Goal: Task Accomplishment & Management: Complete application form

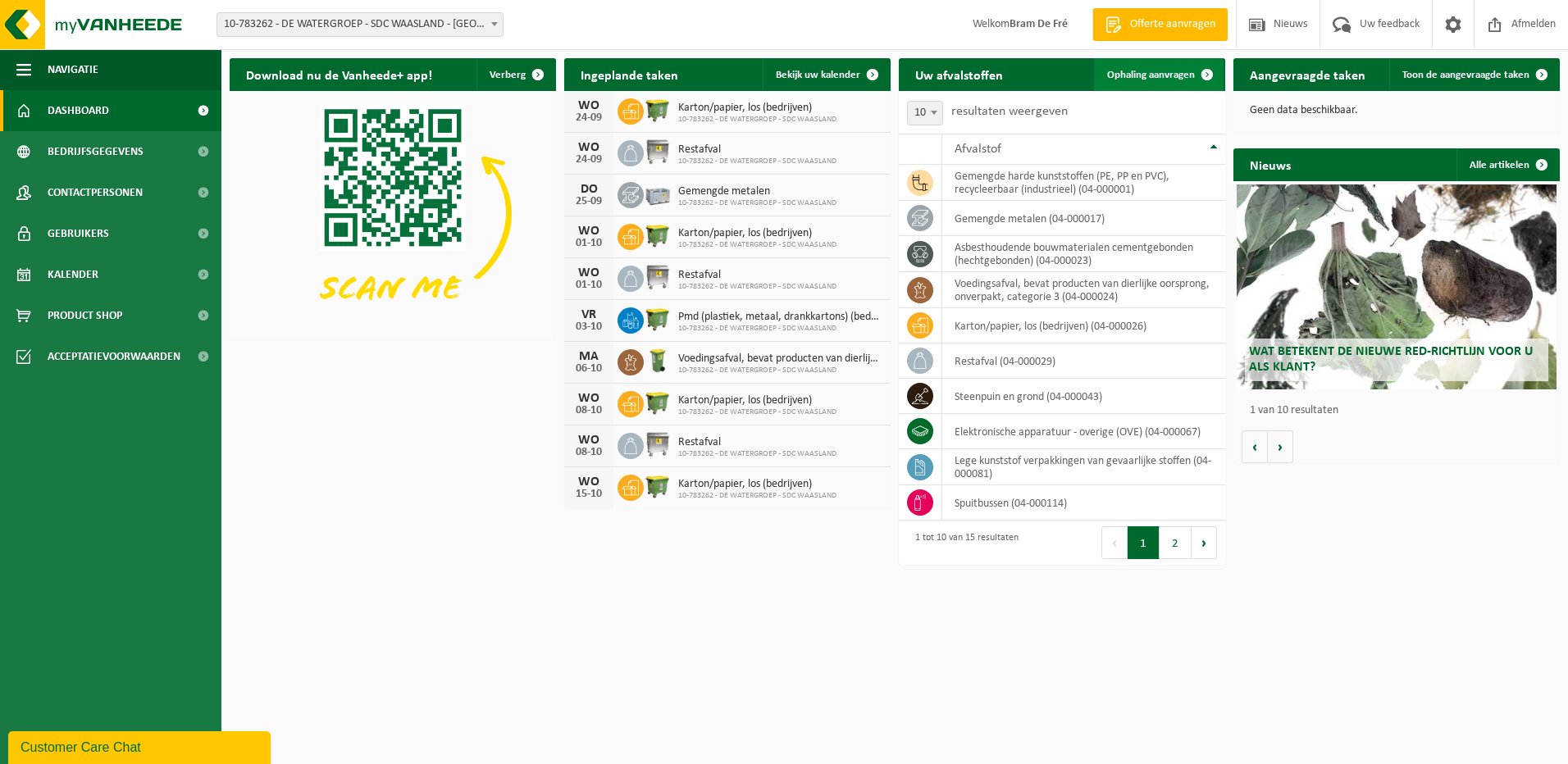
click at [1170, 66] on link "Ophaling aanvragen" at bounding box center [1158, 75] width 130 height 33
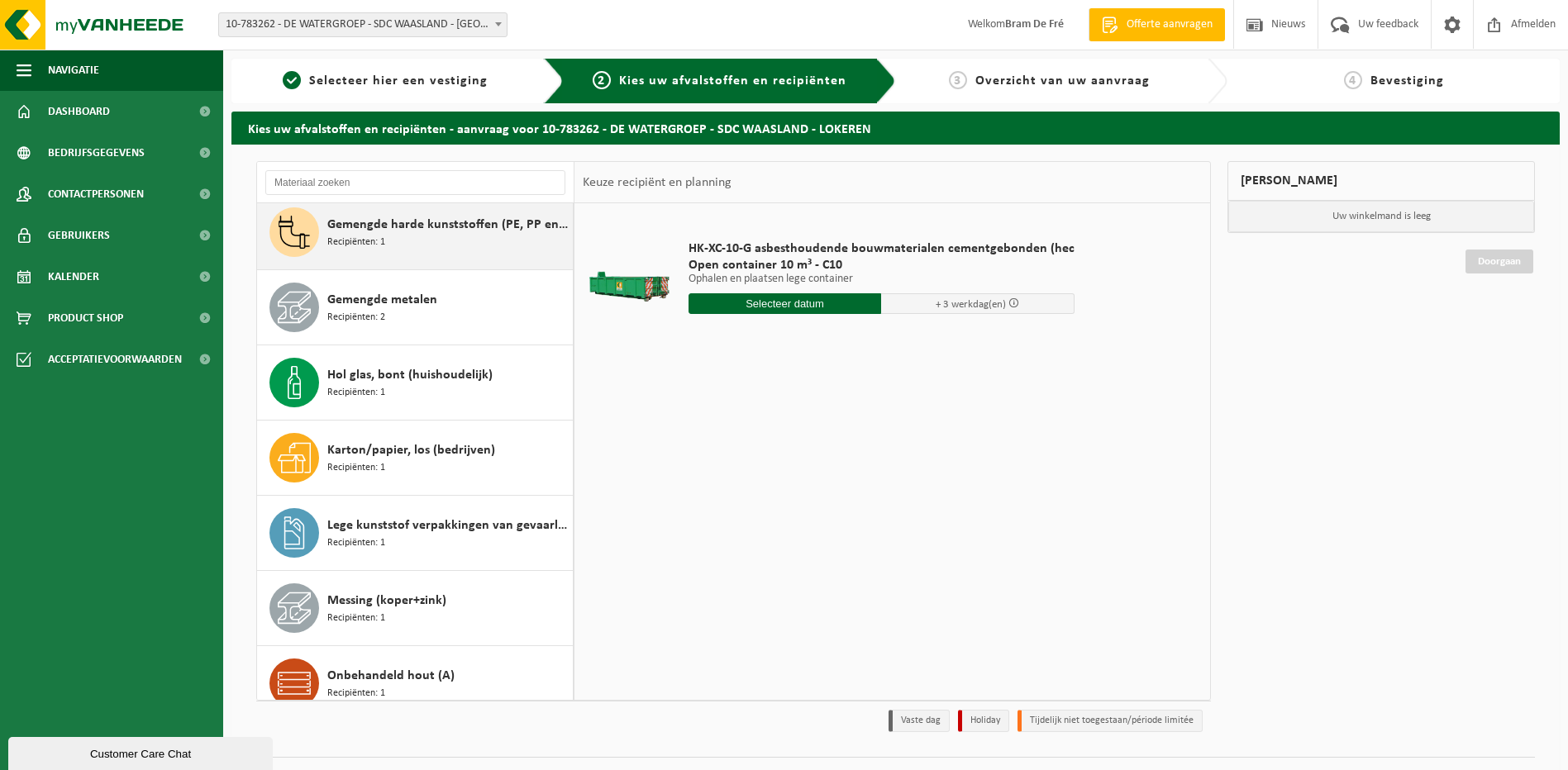
scroll to position [166, 0]
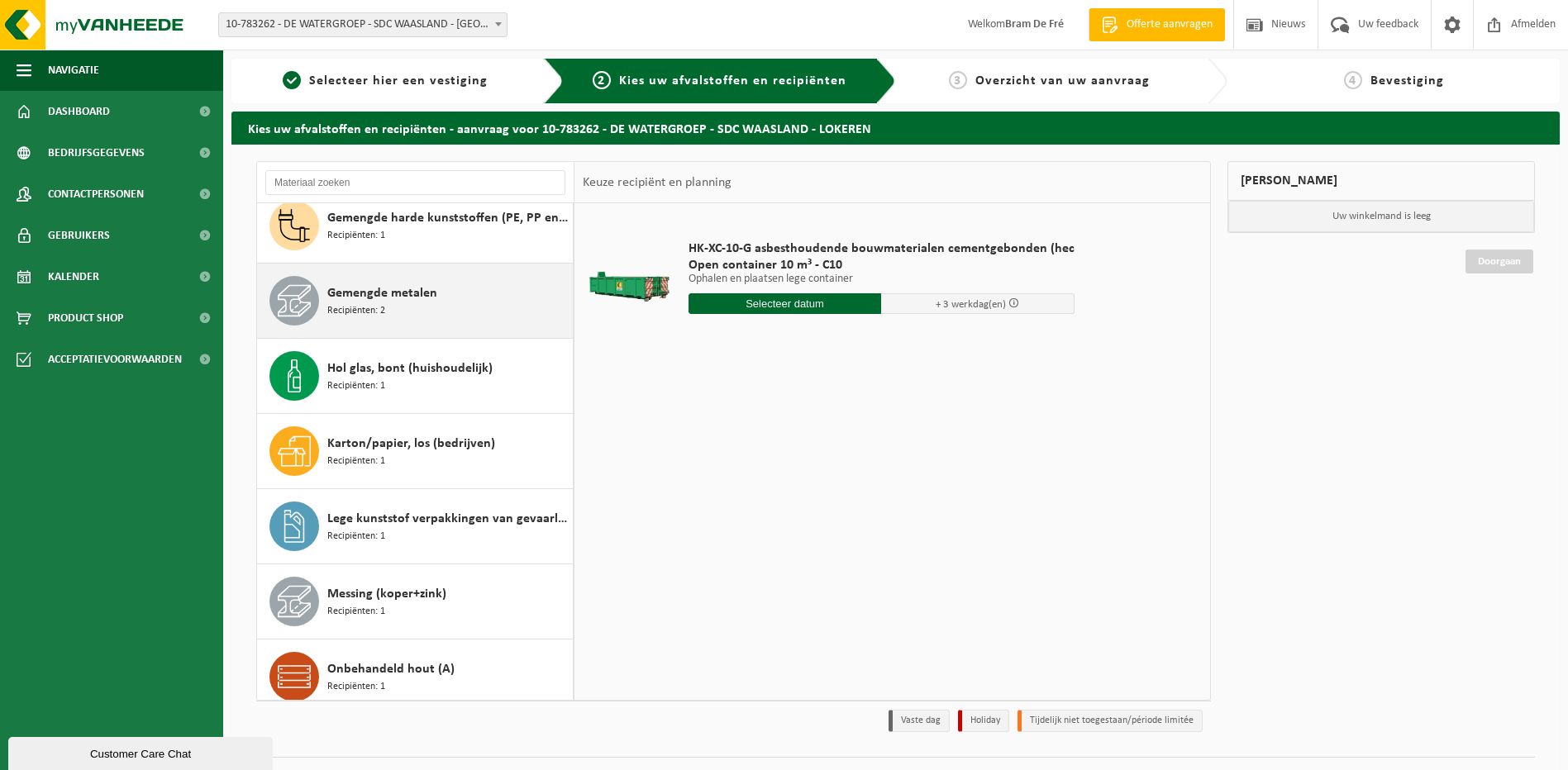
click at [374, 303] on span "Recipiënten: 2" at bounding box center [357, 311] width 58 height 15
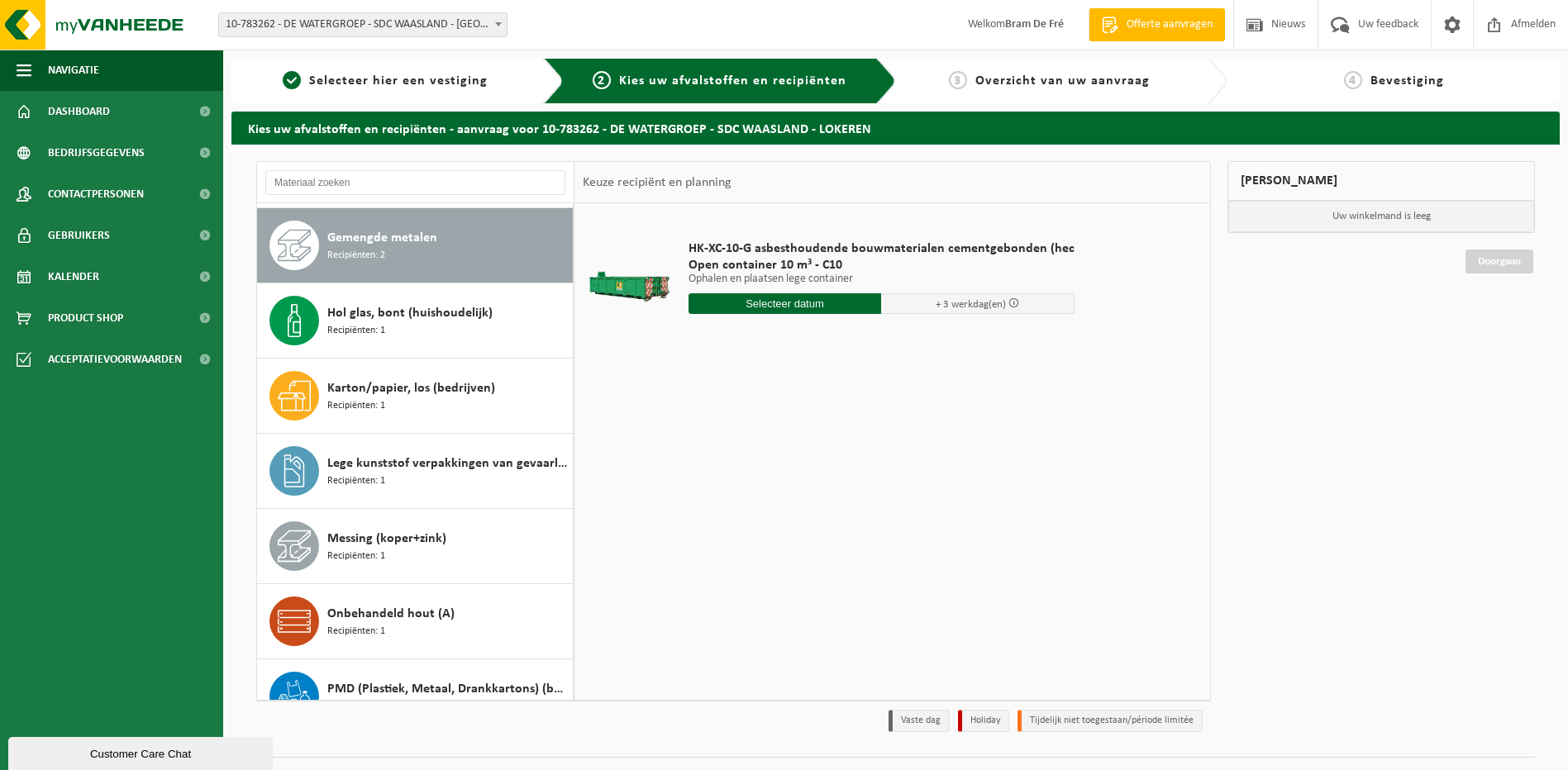
scroll to position [226, 0]
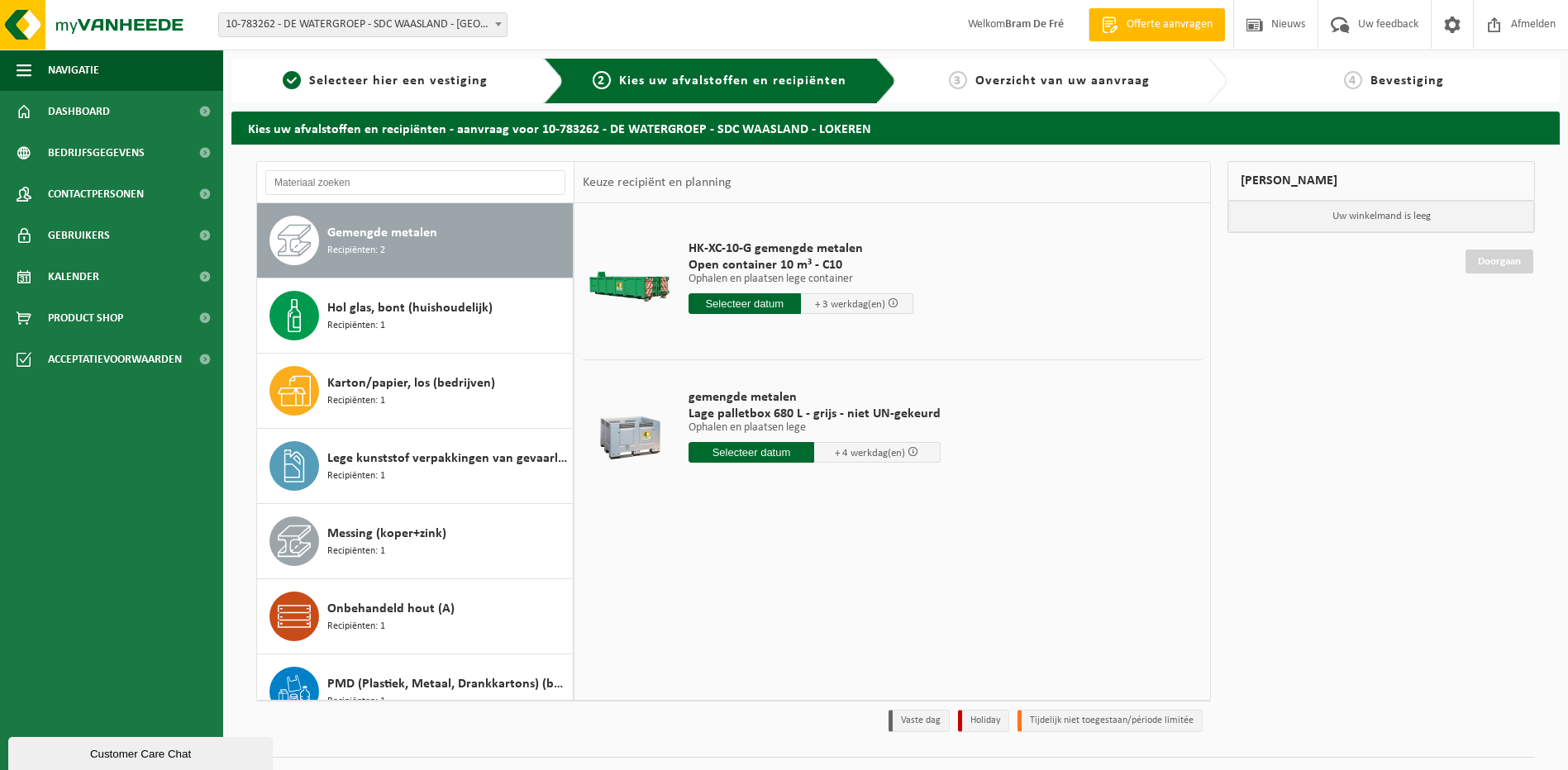
click at [759, 302] on input "text" at bounding box center [745, 303] width 112 height 20
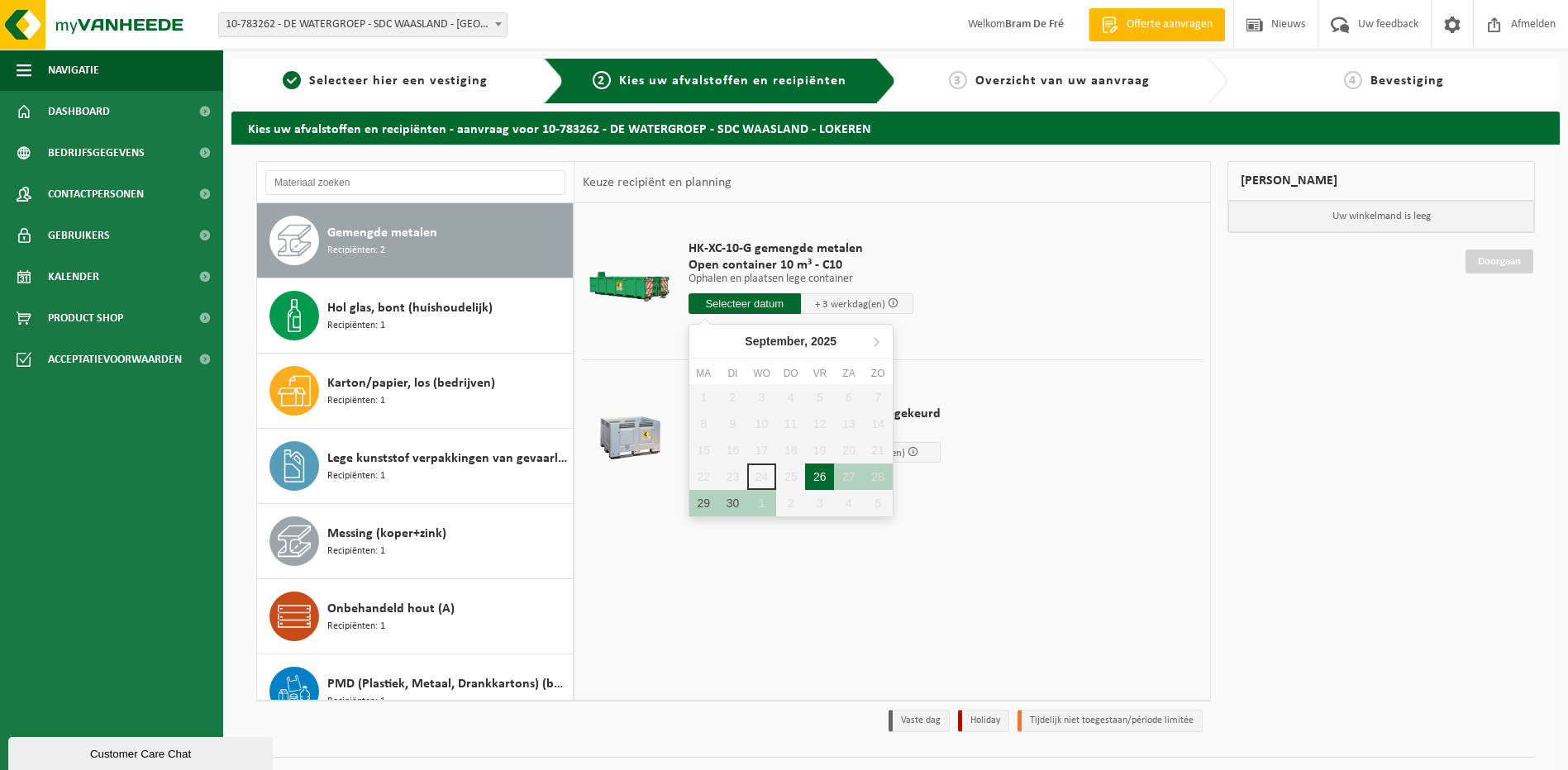
click at [829, 470] on div "26" at bounding box center [820, 477] width 29 height 26
type input "Van 2025-09-26"
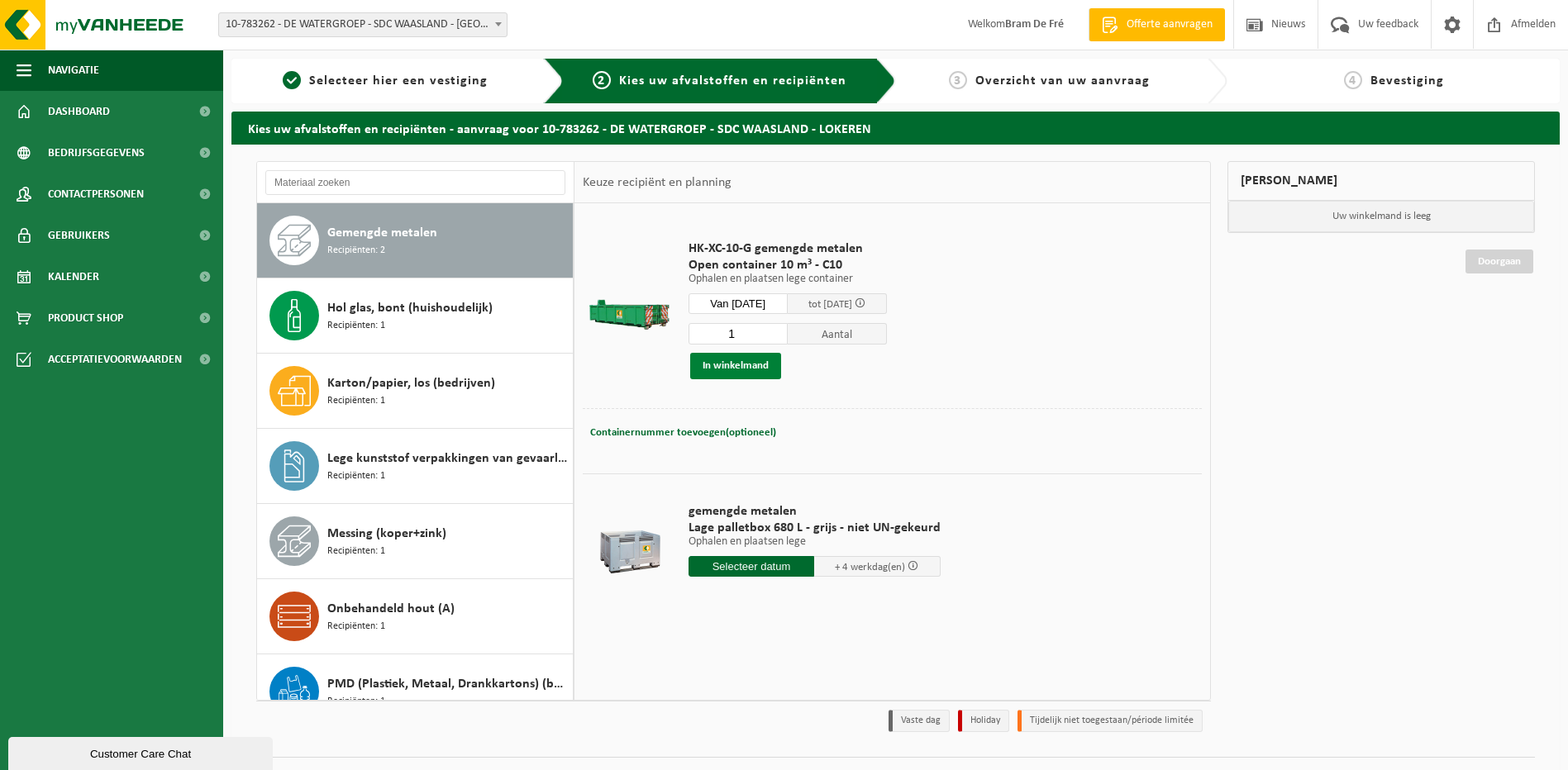
click at [734, 357] on button "In winkelmand" at bounding box center [736, 365] width 91 height 26
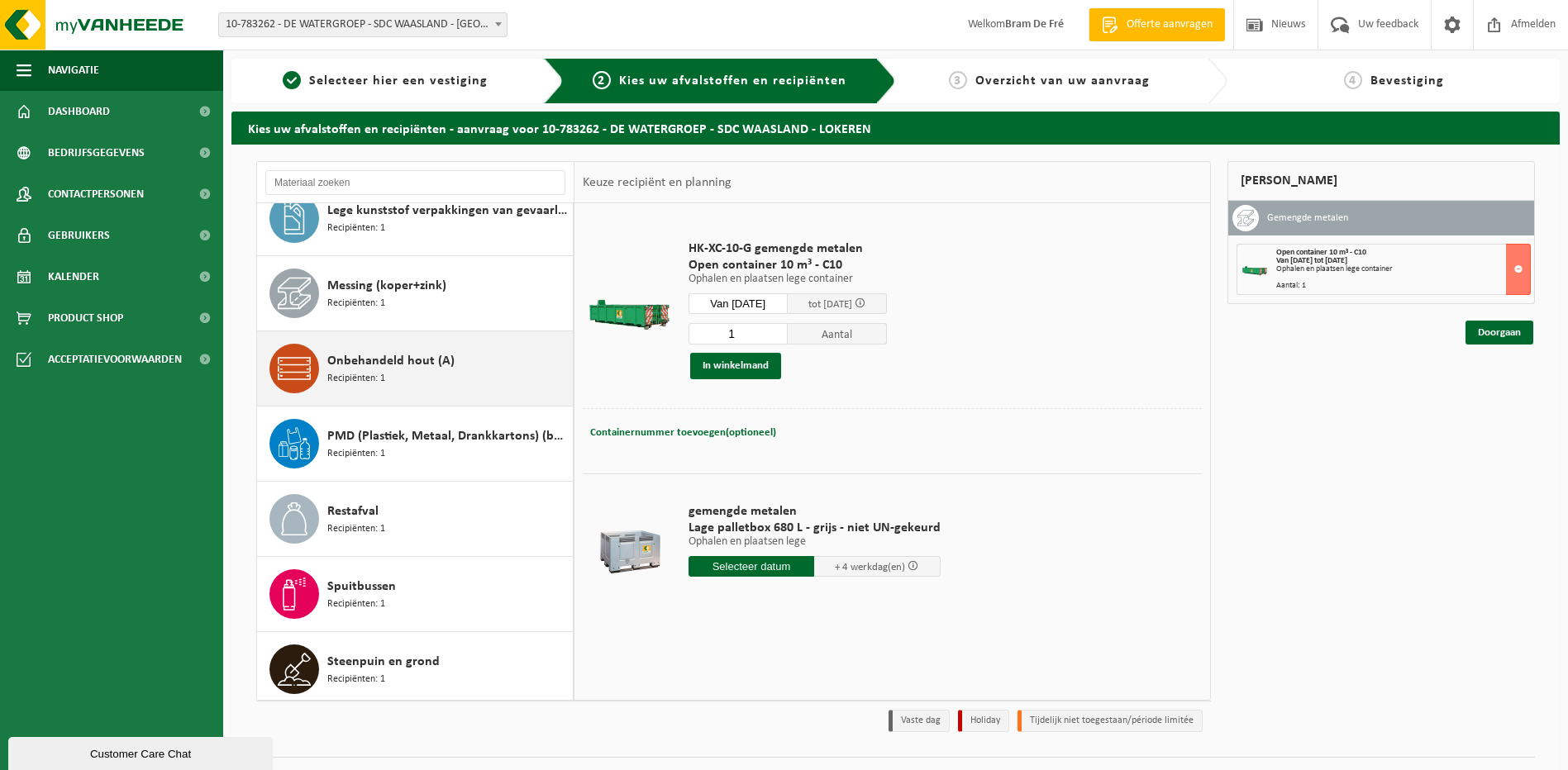
click at [392, 379] on div "Onbehandeld hout (A) Recipiënten: 1" at bounding box center [448, 368] width 241 height 49
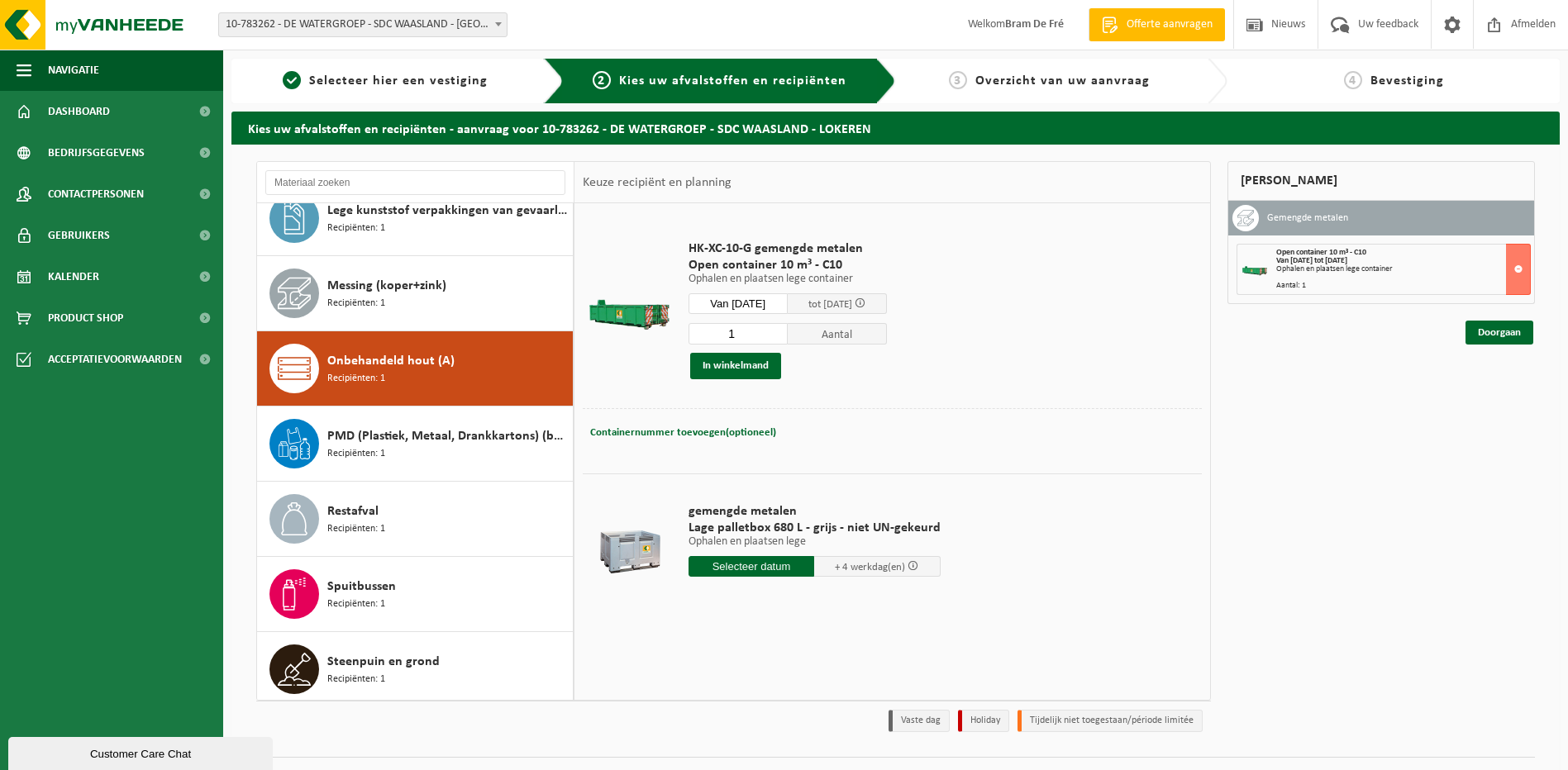
scroll to position [555, 0]
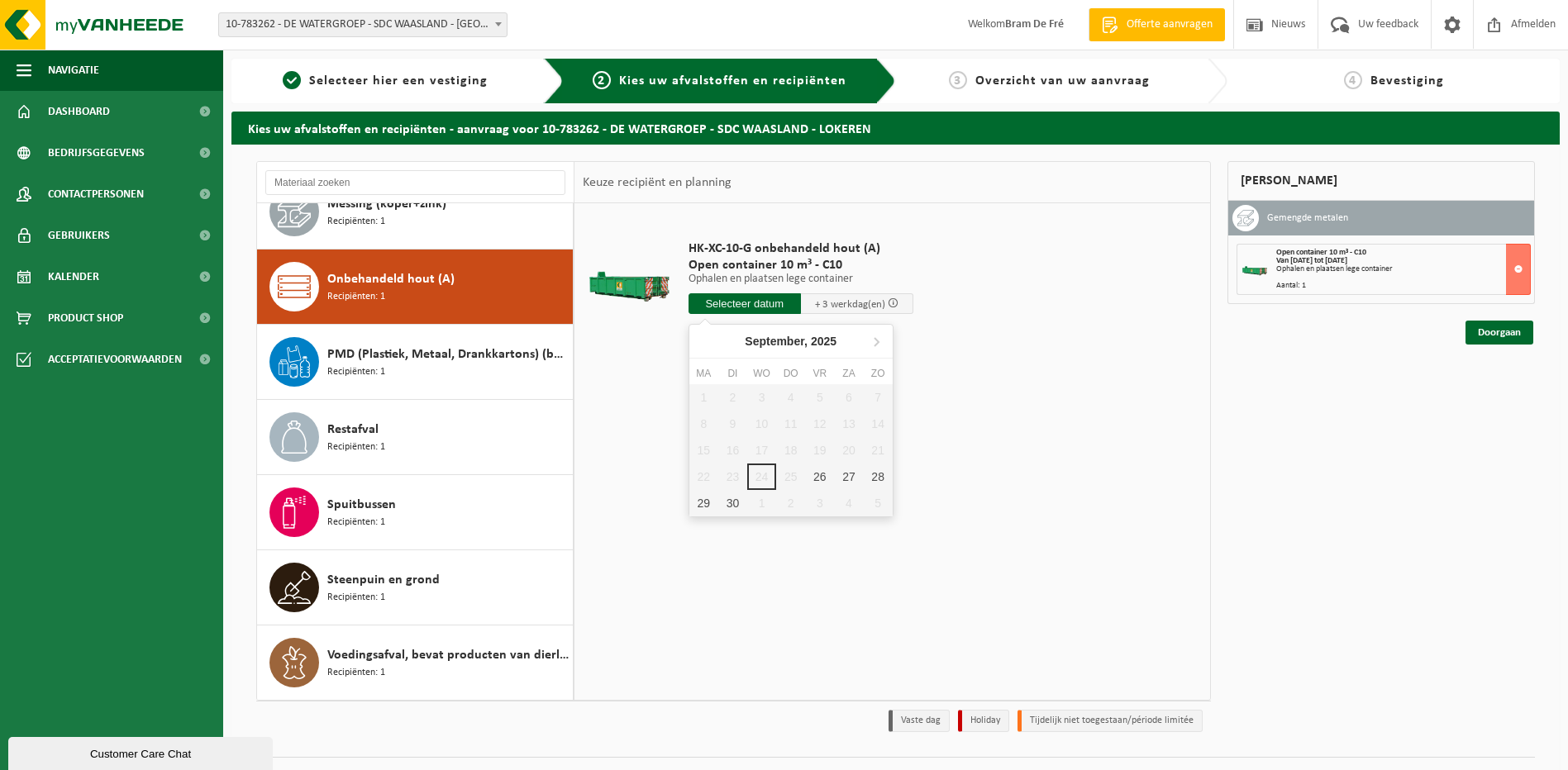
click at [738, 306] on input "text" at bounding box center [745, 303] width 112 height 20
click at [817, 468] on div "26" at bounding box center [820, 477] width 29 height 26
type input "Van 2025-09-26"
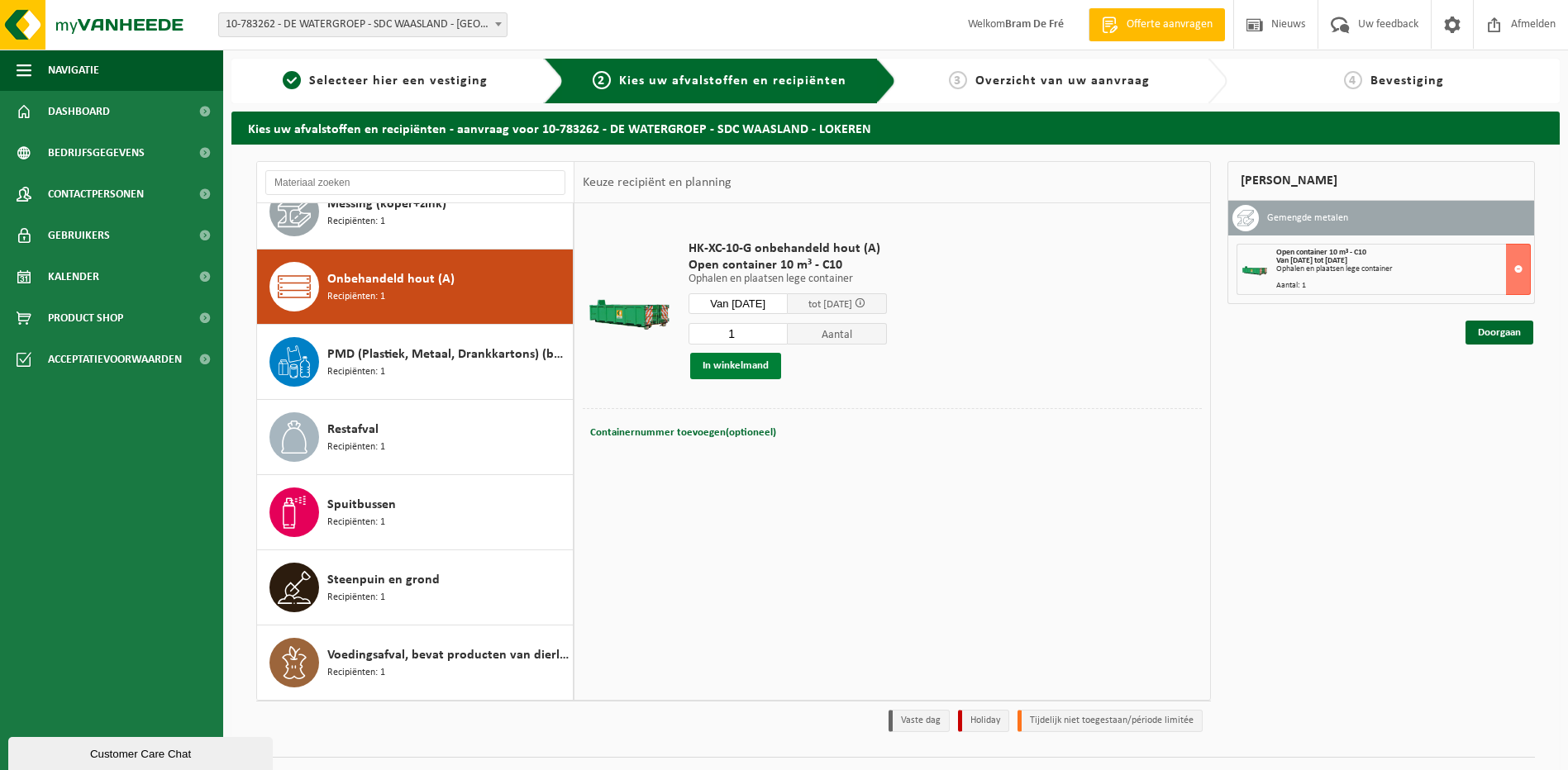
click at [739, 368] on button "In winkelmand" at bounding box center [736, 365] width 91 height 26
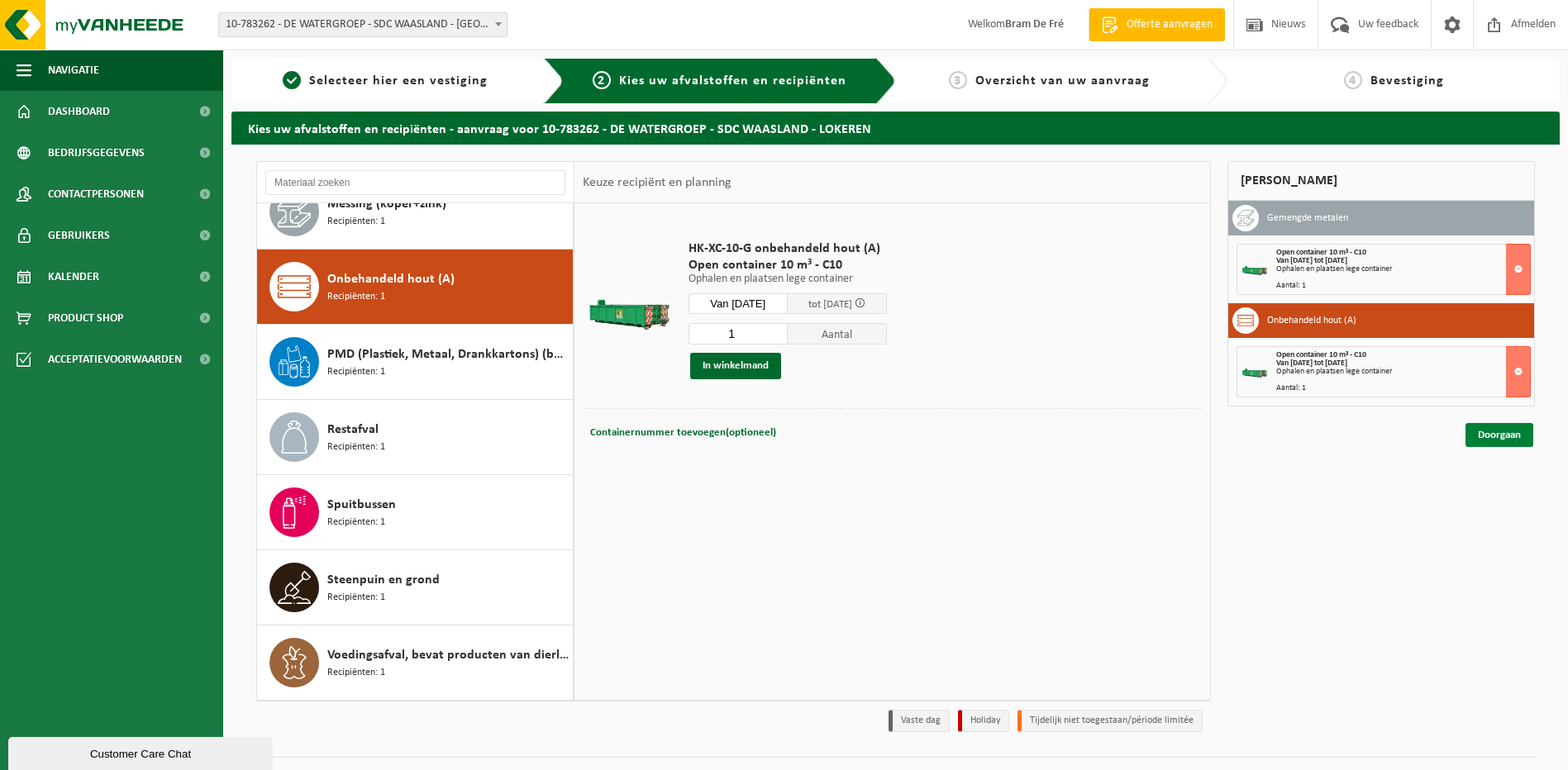
click at [1498, 431] on link "Doorgaan" at bounding box center [1500, 435] width 68 height 24
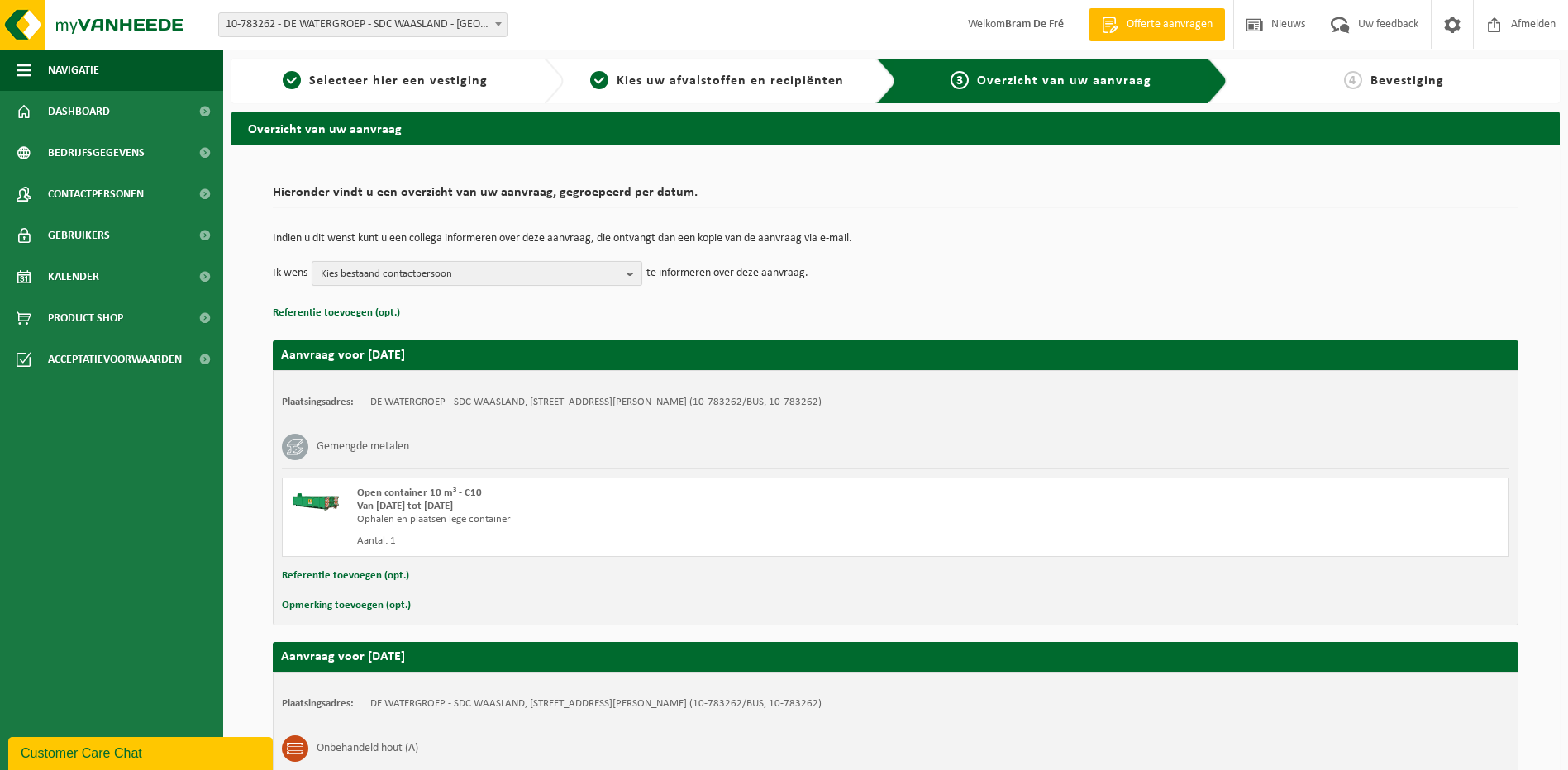
click at [483, 280] on span "Kies bestaand contactpersoon" at bounding box center [470, 274] width 299 height 25
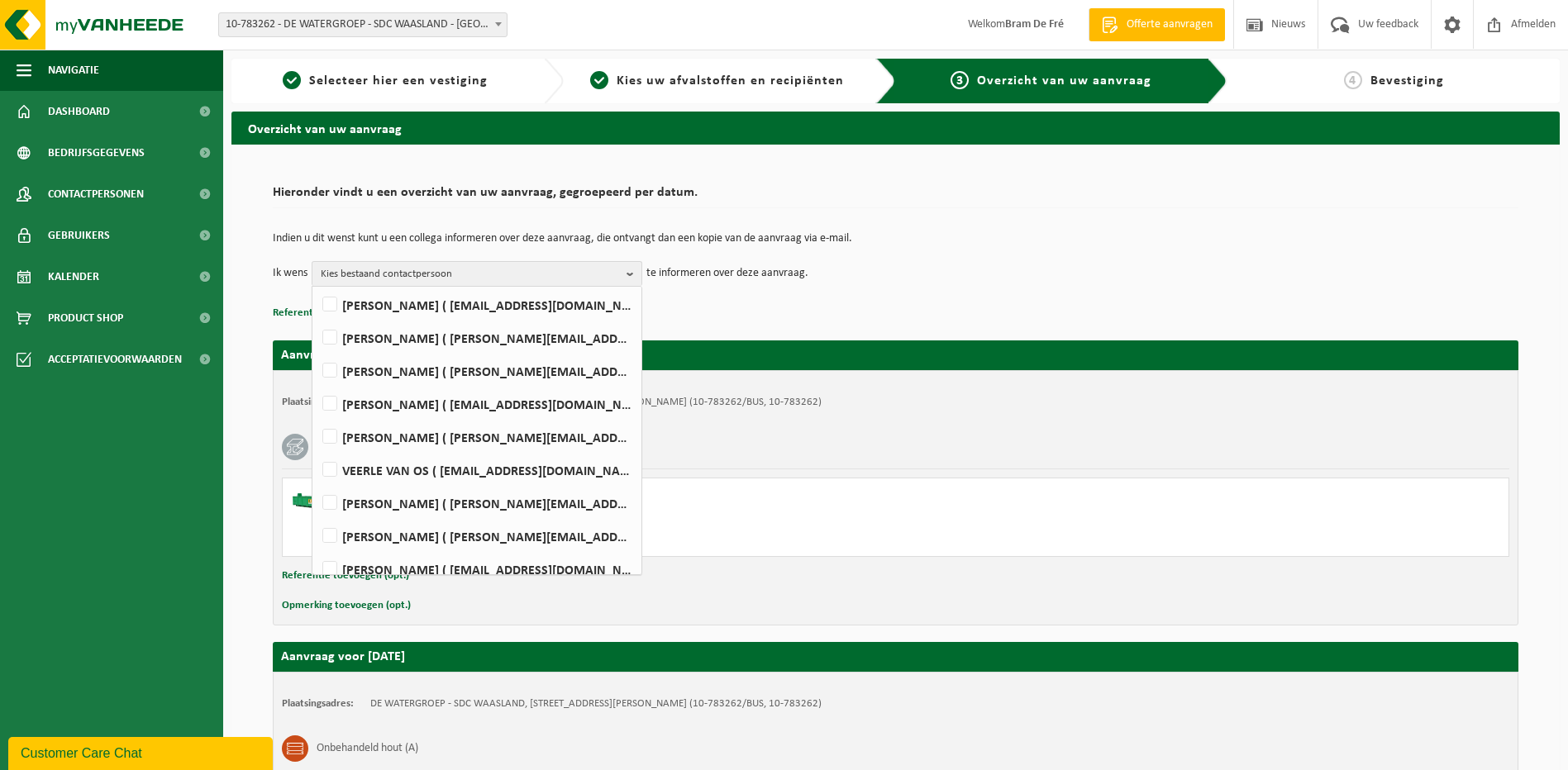
scroll to position [604, 0]
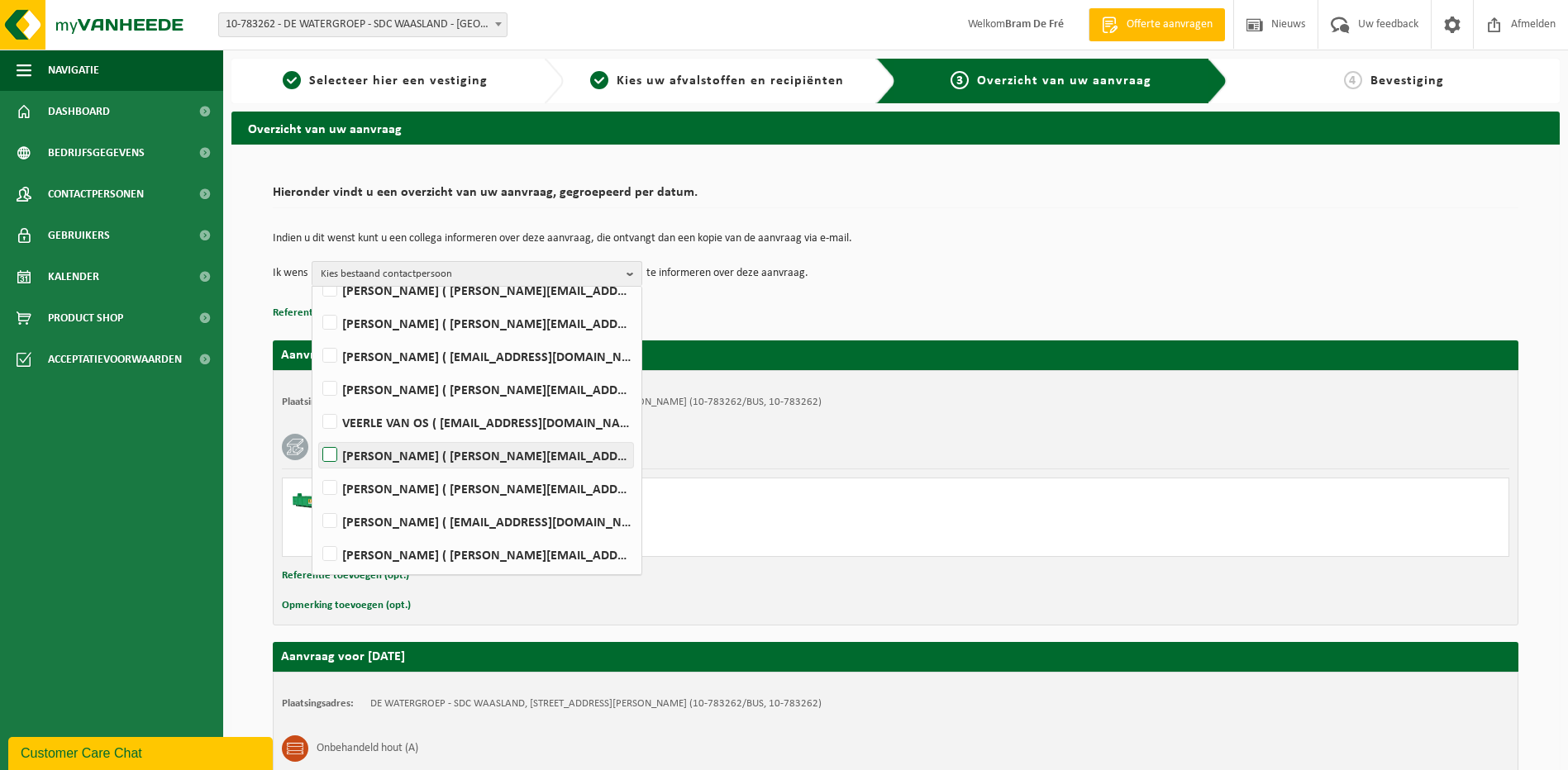
click at [331, 458] on label "VALERIE VERSCHATSE ( valerie.verschatse@dewatergroep.be )" at bounding box center [476, 455] width 314 height 25
click at [317, 435] on input "VALERIE VERSCHATSE ( valerie.verschatse@dewatergroep.be )" at bounding box center [316, 434] width 1 height 1
checkbox input "true"
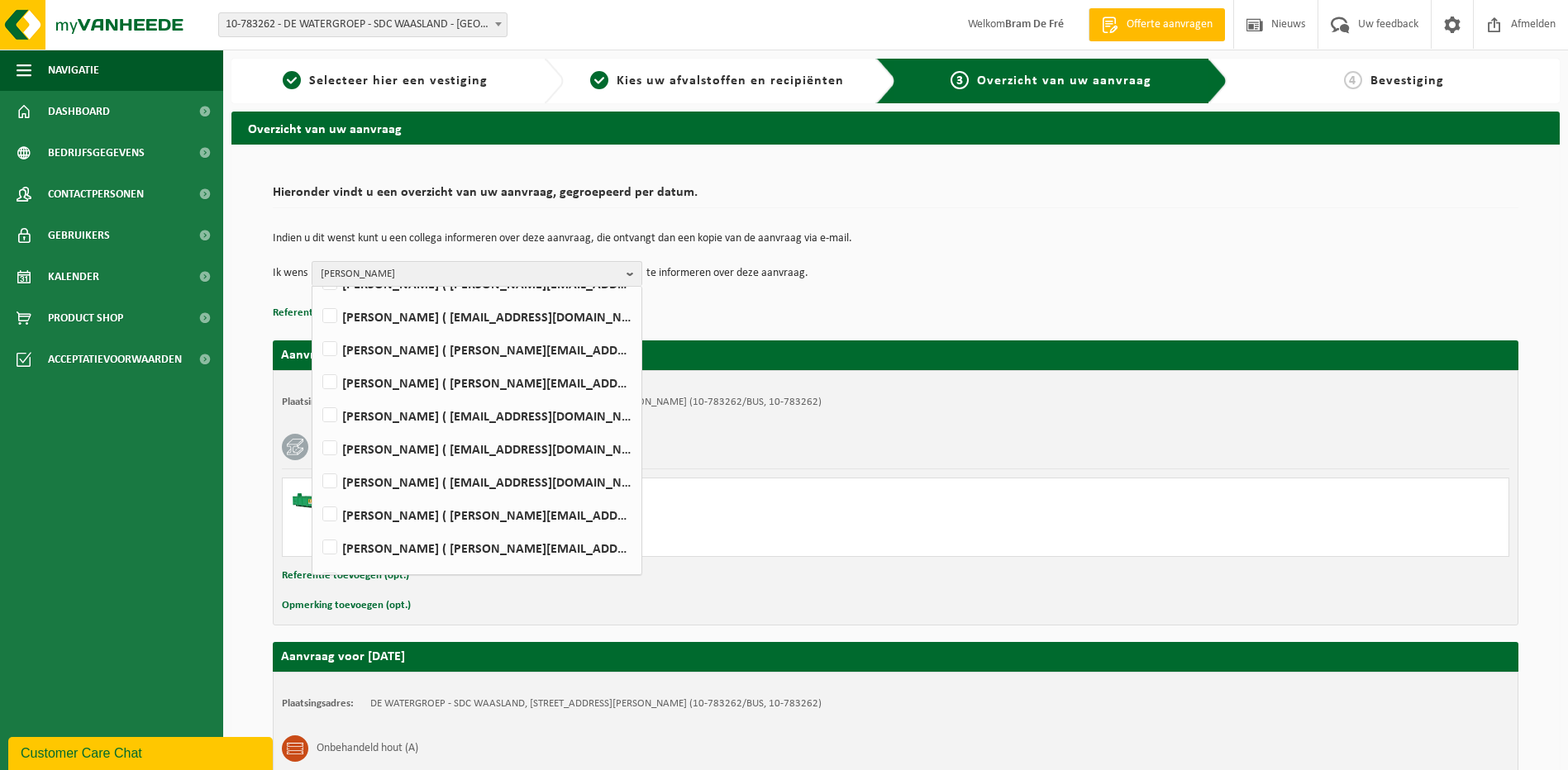
scroll to position [25, 0]
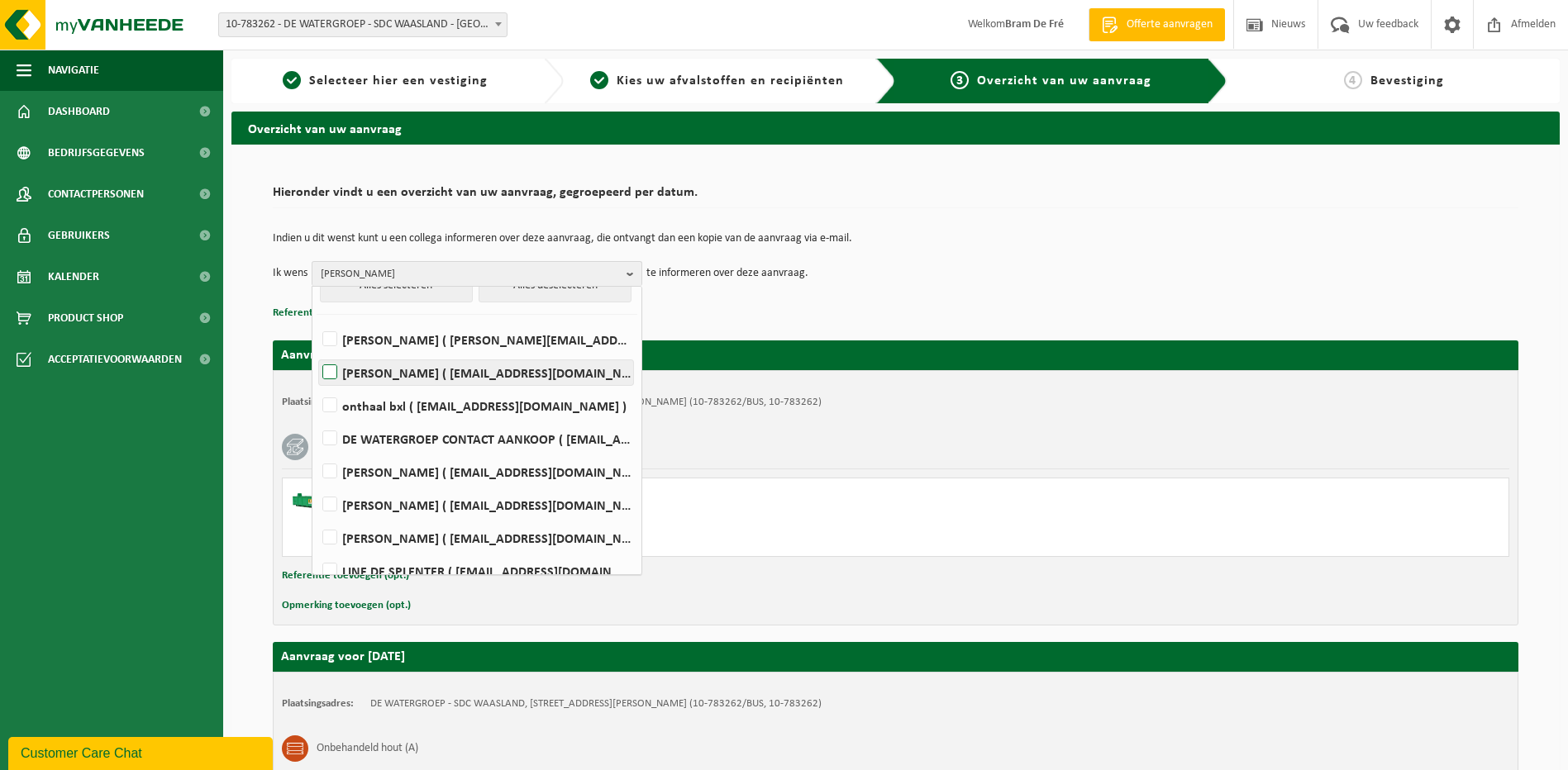
click at [329, 364] on label "JOKE BRENNING ( joke.brenning@dewatergroep.be )" at bounding box center [476, 373] width 314 height 25
click at [317, 352] on input "JOKE BRENNING ( joke.brenning@dewatergroep.be )" at bounding box center [316, 352] width 1 height 1
checkbox input "true"
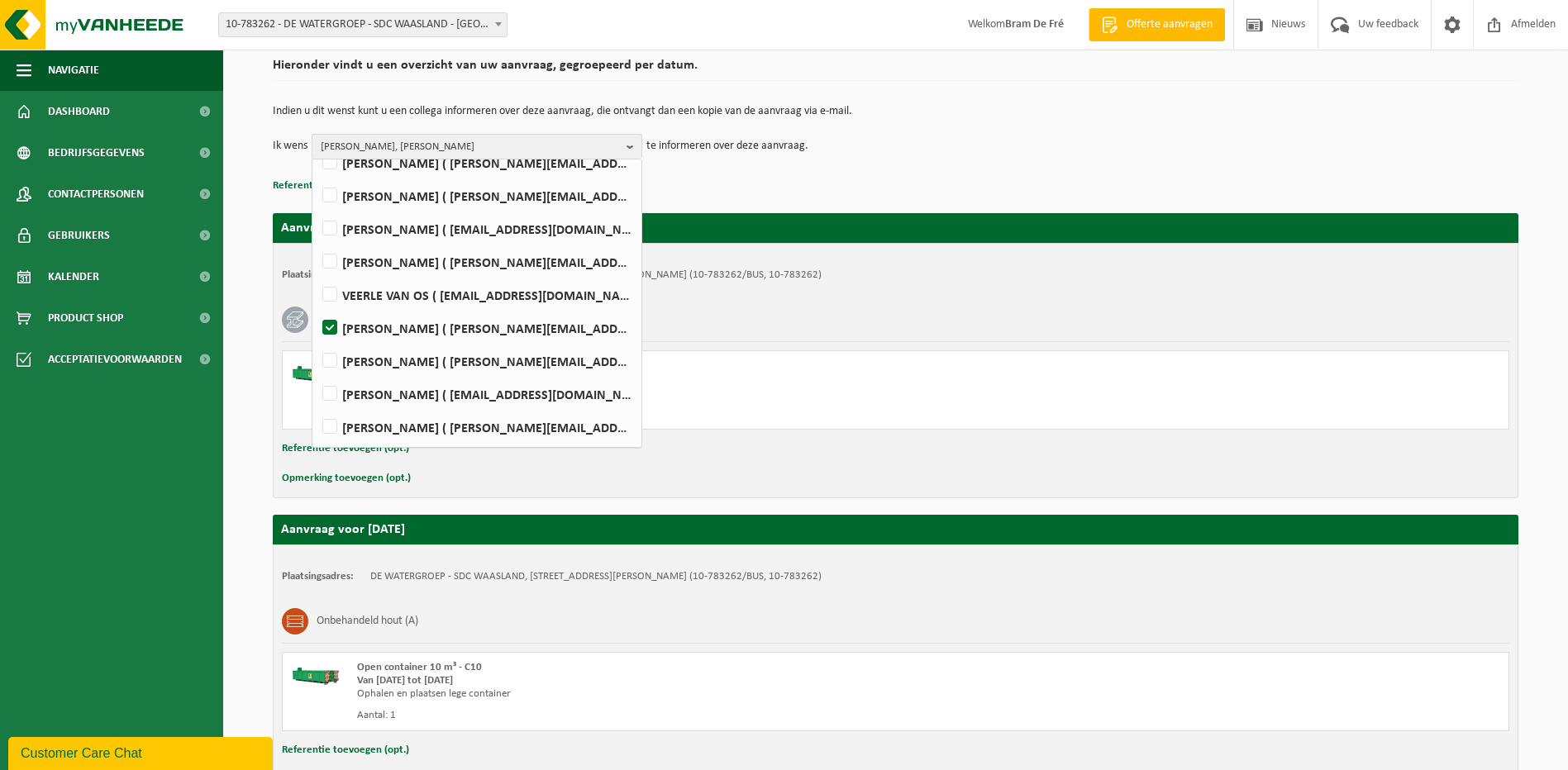
scroll to position [240, 0]
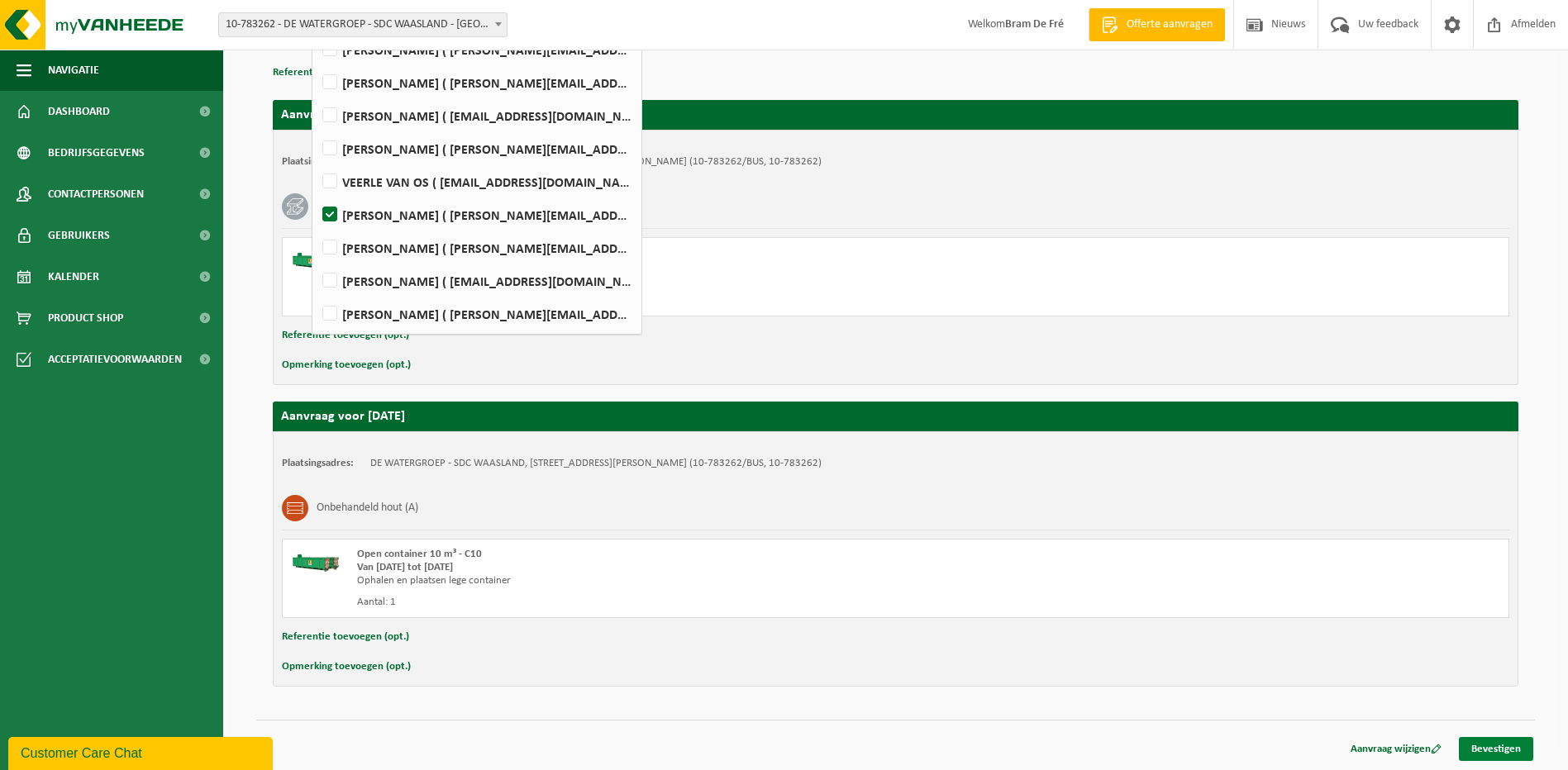
click at [1488, 752] on link "Bevestigen" at bounding box center [1496, 749] width 75 height 24
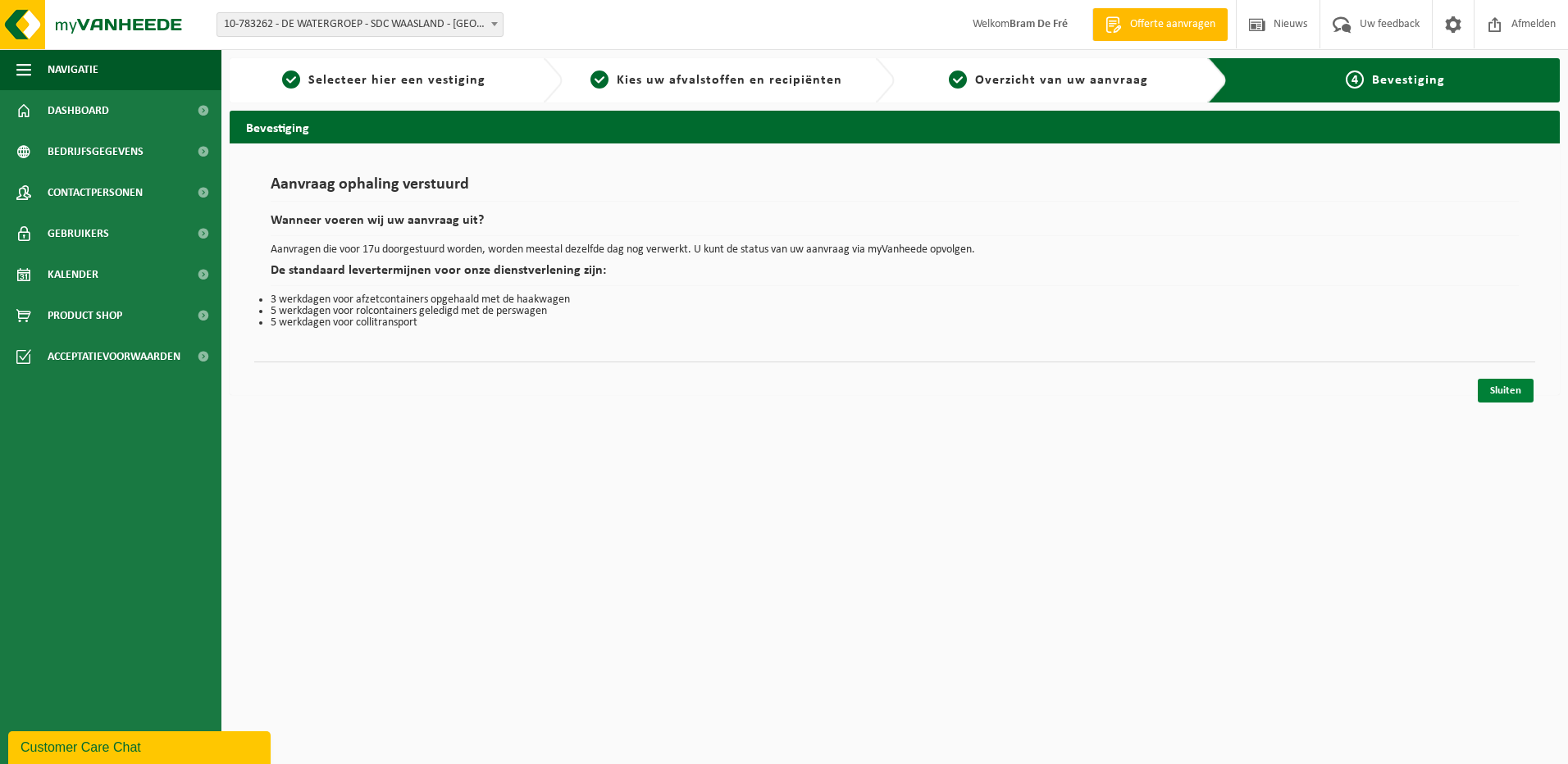
click at [1507, 388] on link "Sluiten" at bounding box center [1506, 390] width 56 height 24
